Goal: Task Accomplishment & Management: Use online tool/utility

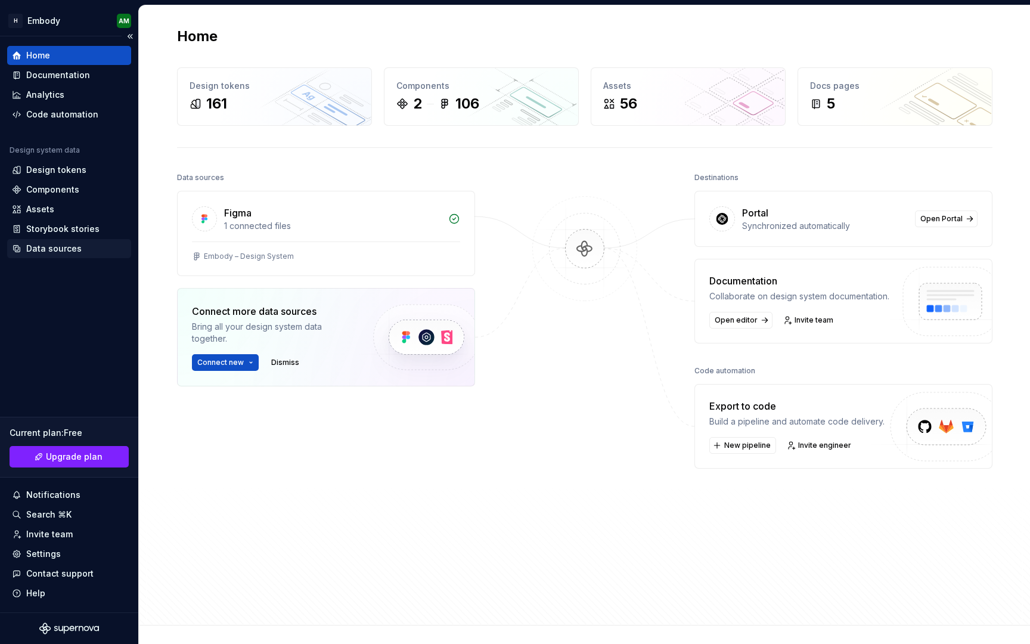
click at [71, 255] on div "Data sources" at bounding box center [69, 248] width 124 height 19
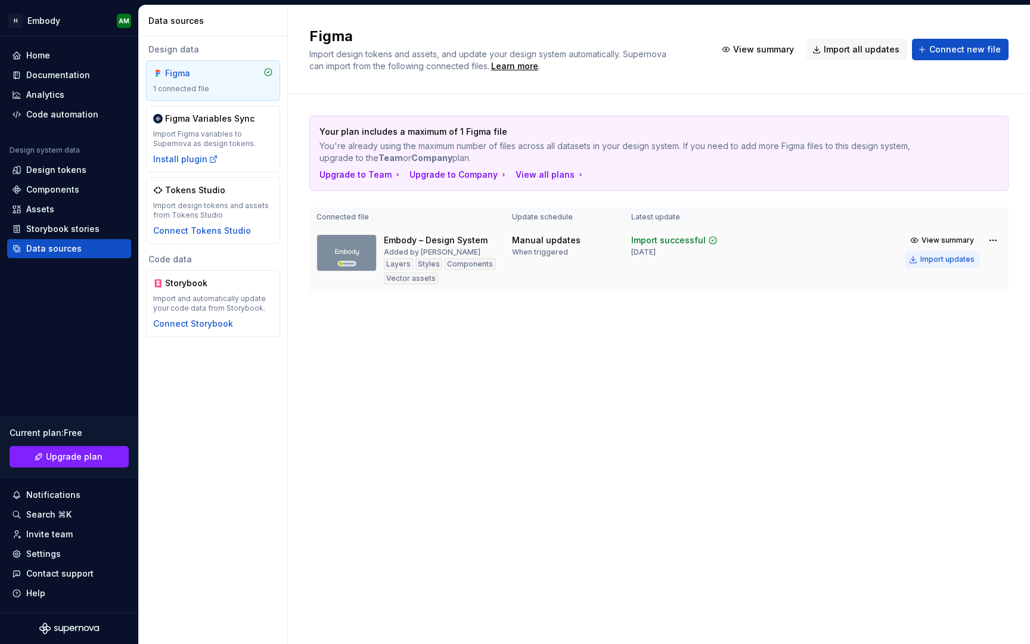
click at [939, 257] on div "Import updates" at bounding box center [947, 260] width 54 height 10
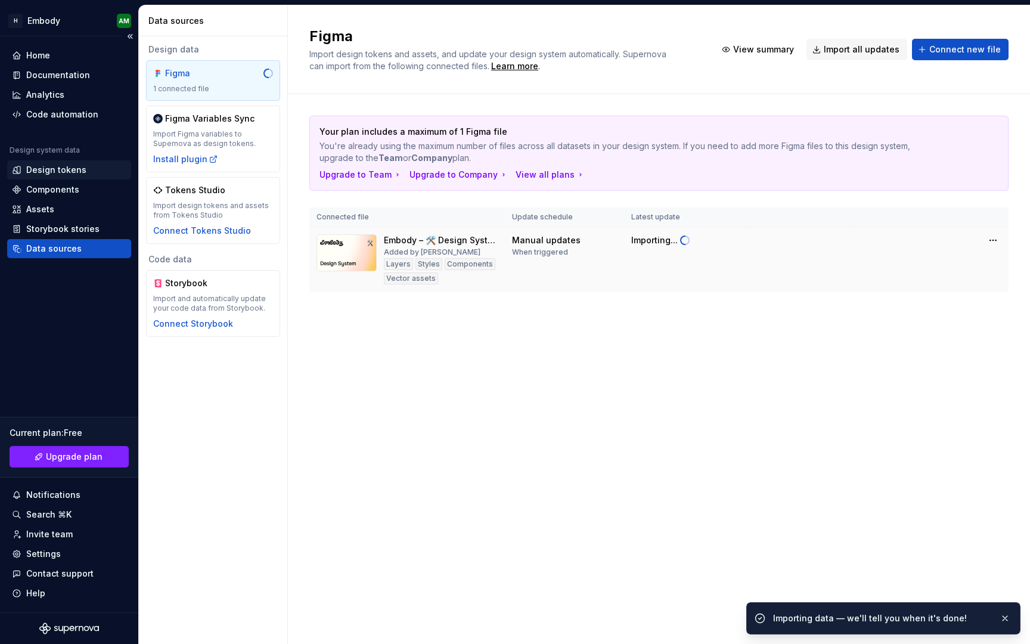
click at [76, 170] on div "Design tokens" at bounding box center [56, 170] width 60 height 12
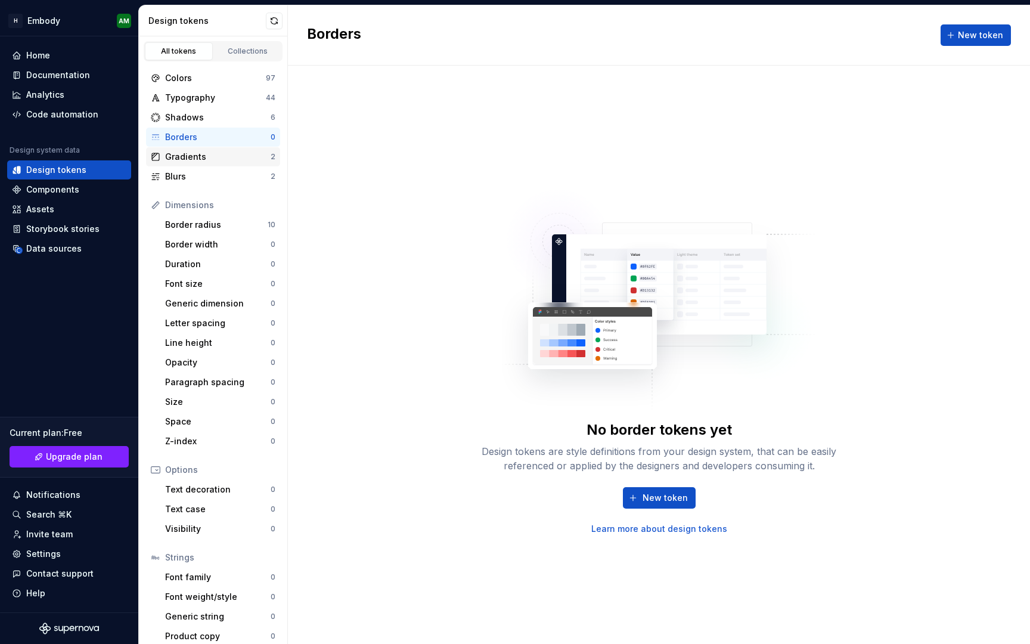
click at [176, 157] on div "Gradients" at bounding box center [218, 157] width 106 height 12
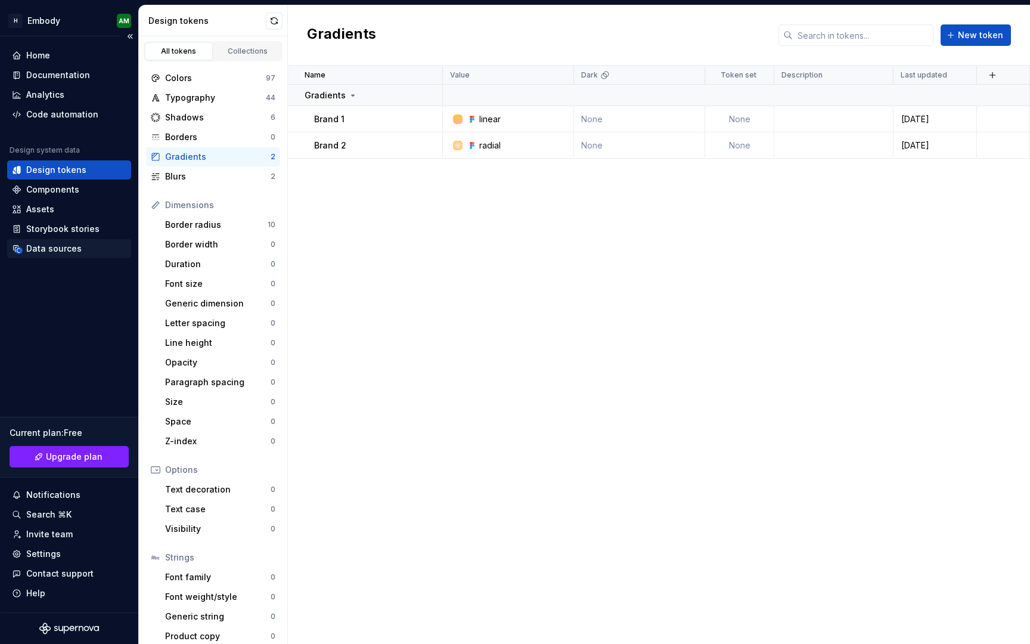
click at [54, 255] on div "Data sources" at bounding box center [69, 248] width 124 height 19
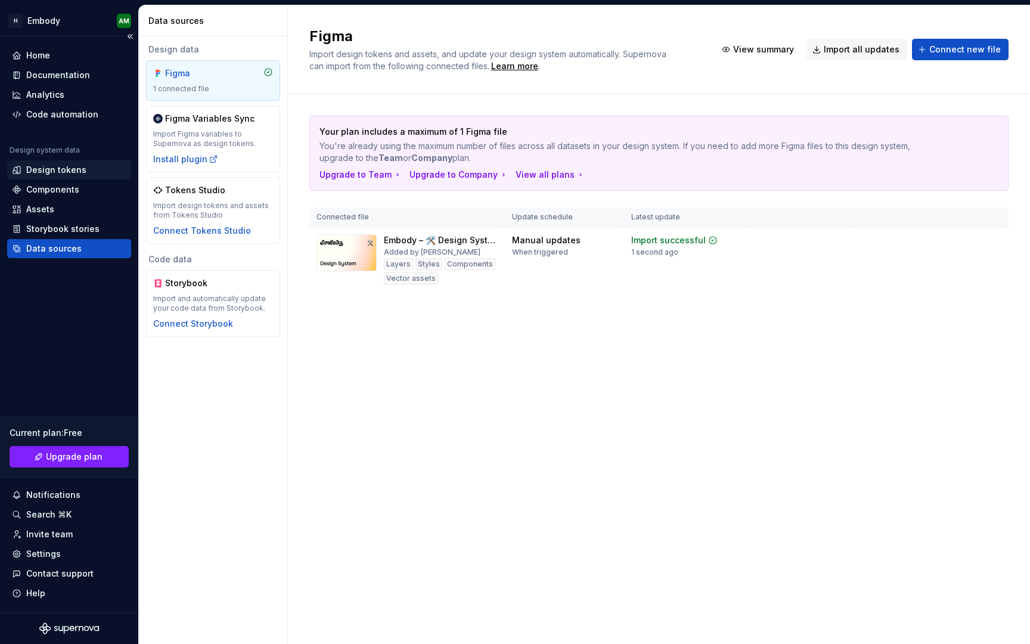
click at [66, 171] on div "Design tokens" at bounding box center [56, 170] width 60 height 12
